Goal: Information Seeking & Learning: Learn about a topic

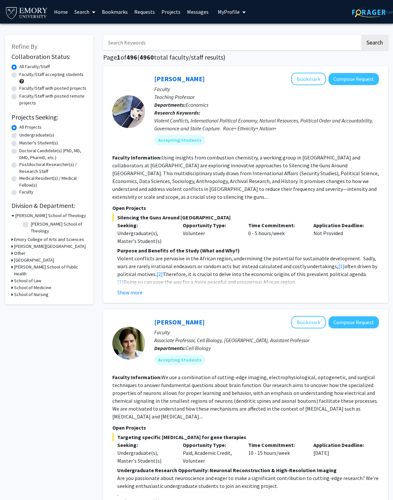
click at [148, 9] on link "Requests" at bounding box center [144, 11] width 27 height 23
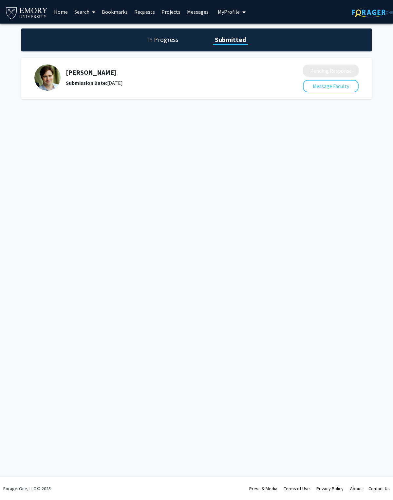
click at [165, 36] on div "In Progress Submitted" at bounding box center [196, 40] width 351 height 23
click at [142, 9] on link "Requests" at bounding box center [144, 11] width 27 height 23
click at [176, 7] on link "Projects" at bounding box center [171, 11] width 26 height 23
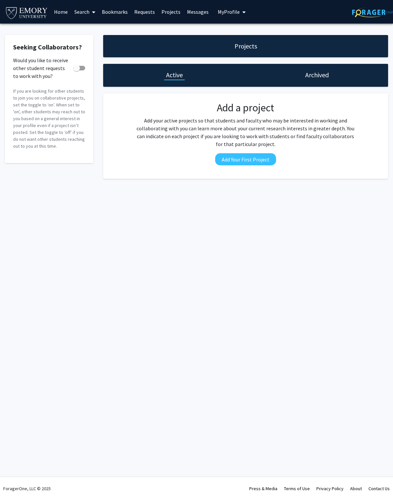
click at [64, 10] on link "Home" at bounding box center [61, 11] width 20 height 23
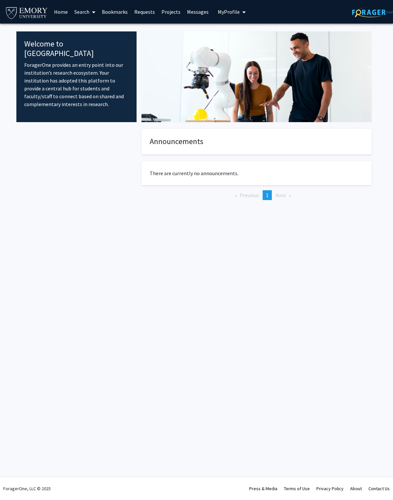
click at [79, 12] on link "Search" at bounding box center [85, 11] width 28 height 23
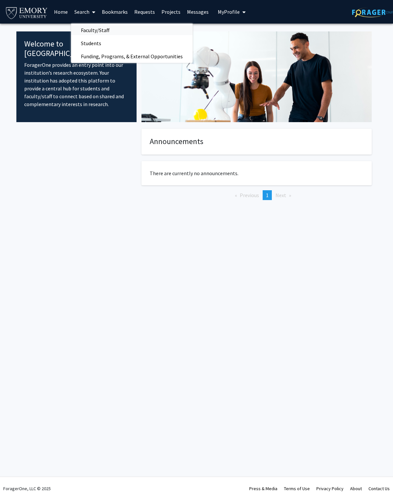
click at [84, 28] on span "Faculty/Staff" at bounding box center [95, 30] width 48 height 13
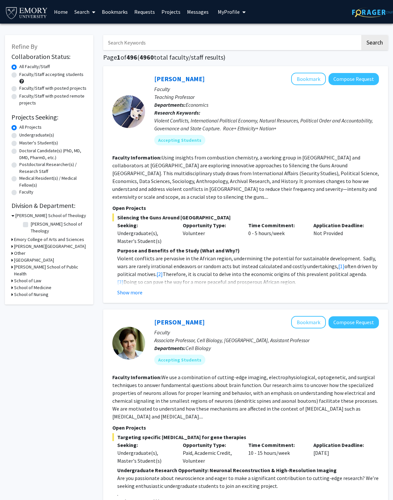
click at [29, 136] on label "Undergraduate(s)" at bounding box center [36, 135] width 35 height 7
click at [24, 136] on input "Undergraduate(s)" at bounding box center [21, 134] width 4 height 4
radio input "true"
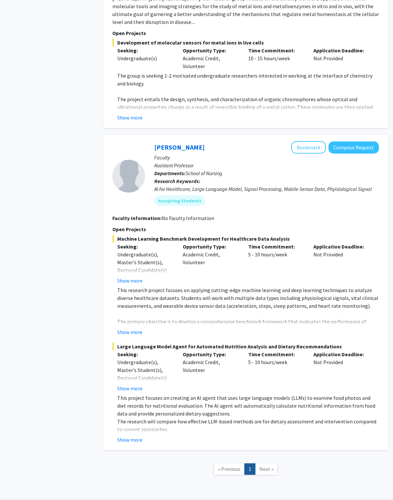
scroll to position [1054, 0]
